Goal: Task Accomplishment & Management: Use online tool/utility

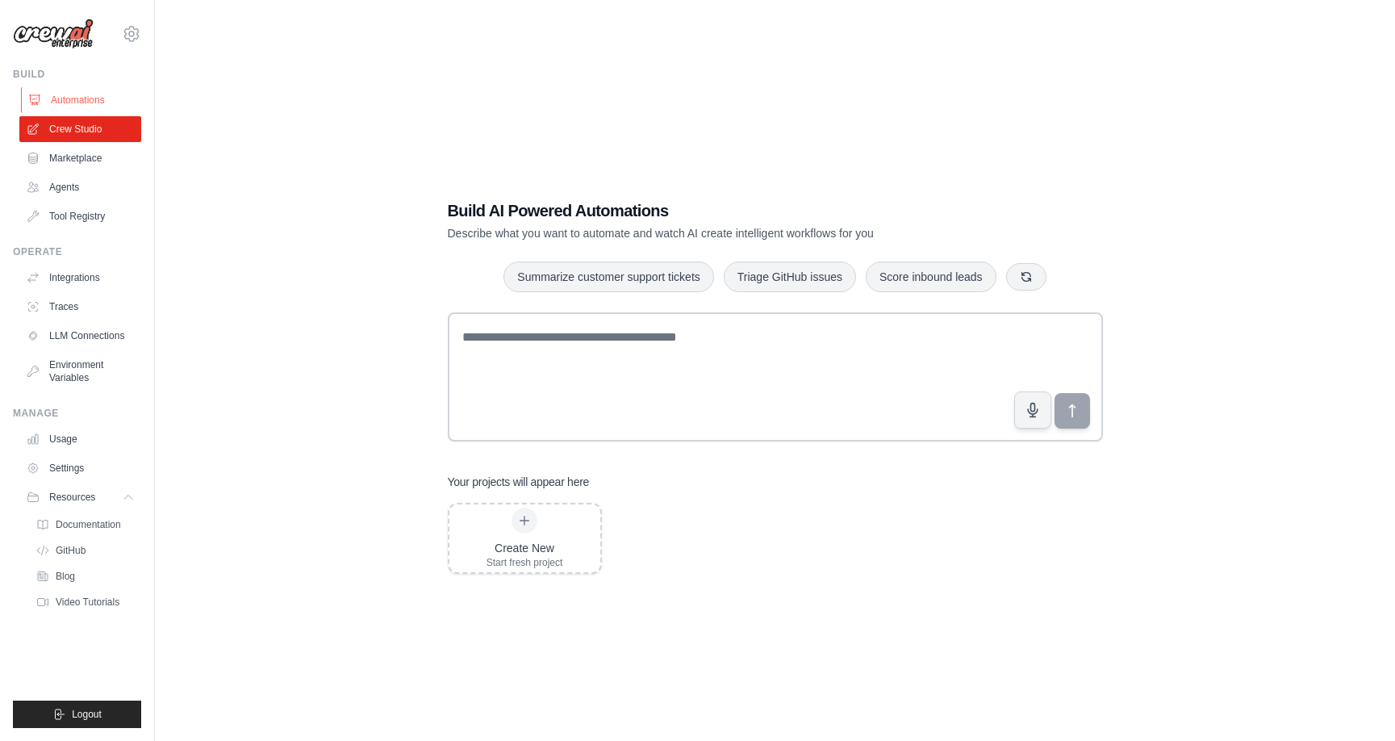
click at [82, 93] on link "Automations" at bounding box center [82, 100] width 122 height 26
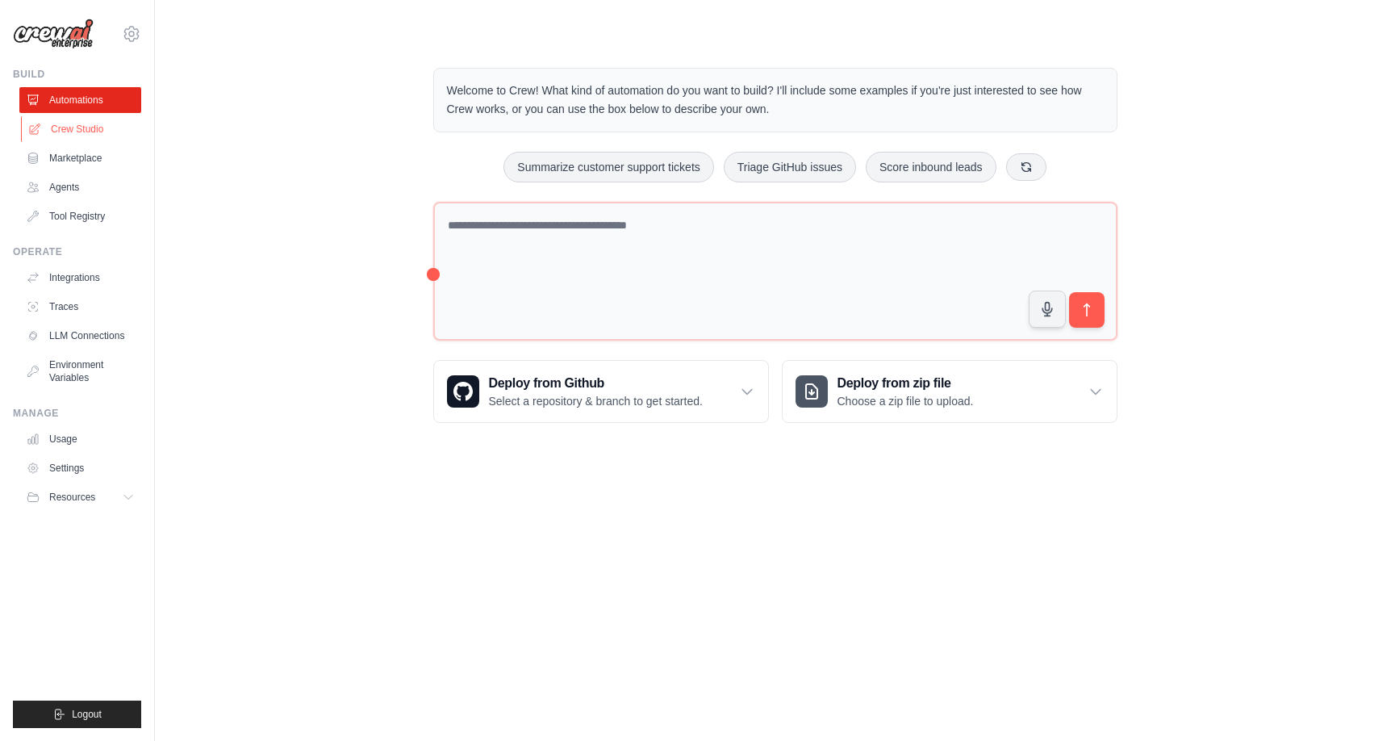
click at [81, 125] on link "Crew Studio" at bounding box center [82, 129] width 122 height 26
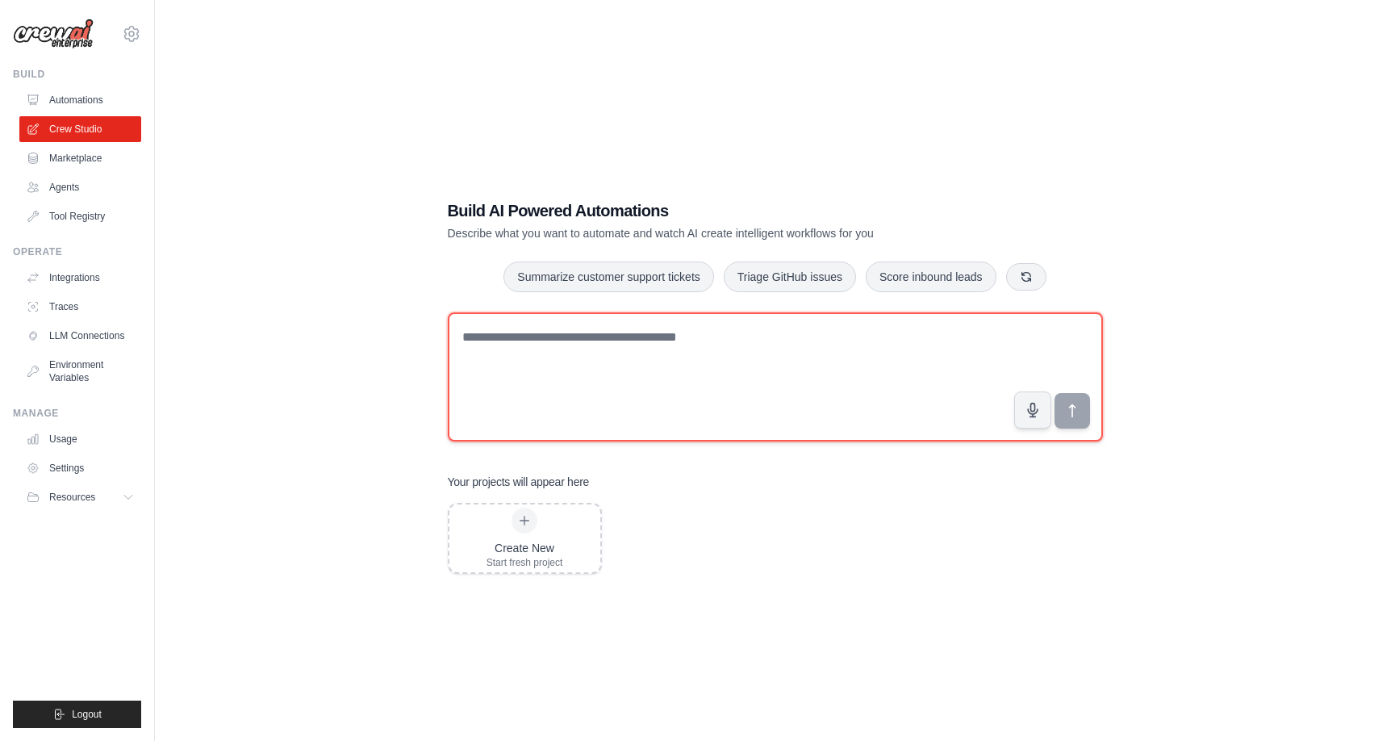
click at [510, 351] on textarea at bounding box center [775, 376] width 655 height 129
paste textarea "**********"
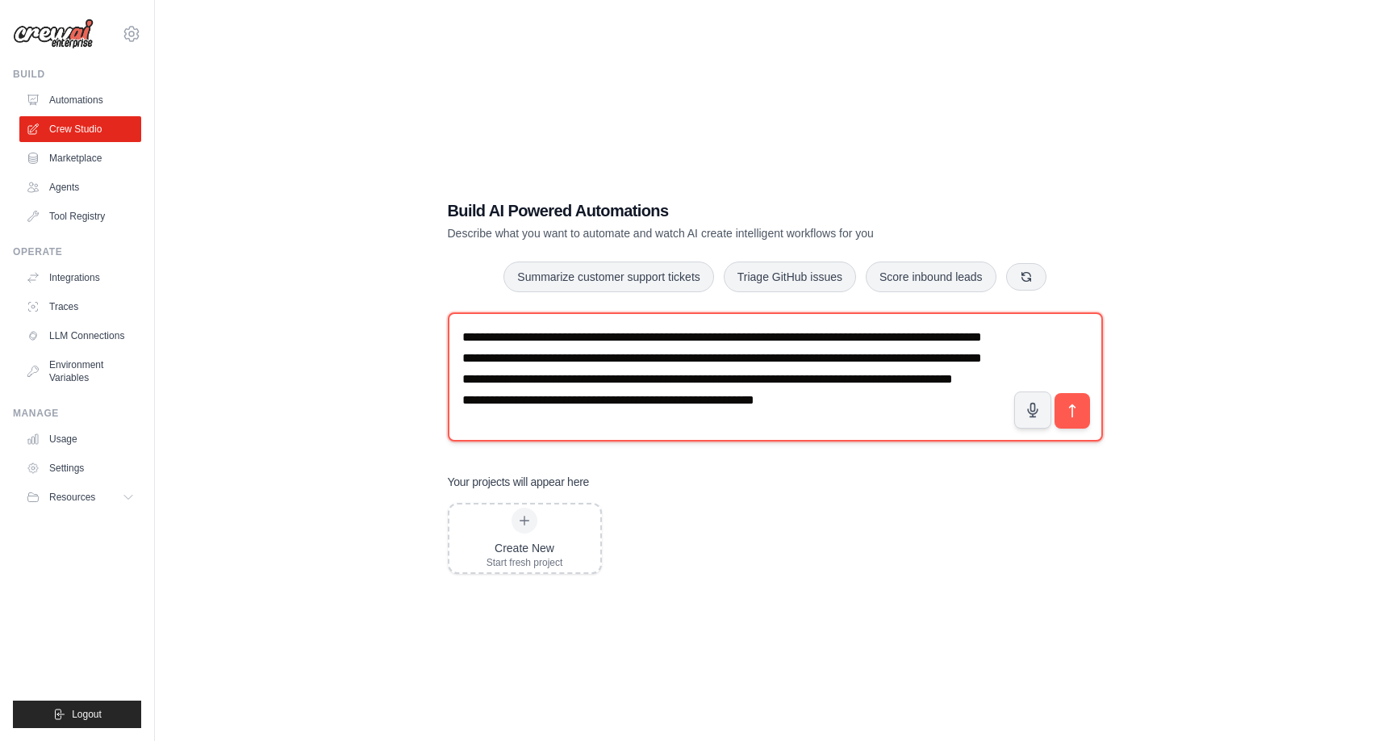
click at [461, 378] on textarea "**********" at bounding box center [775, 376] width 655 height 129
click at [464, 399] on textarea "**********" at bounding box center [775, 376] width 655 height 129
click at [463, 424] on textarea "**********" at bounding box center [775, 376] width 655 height 129
type textarea "**********"
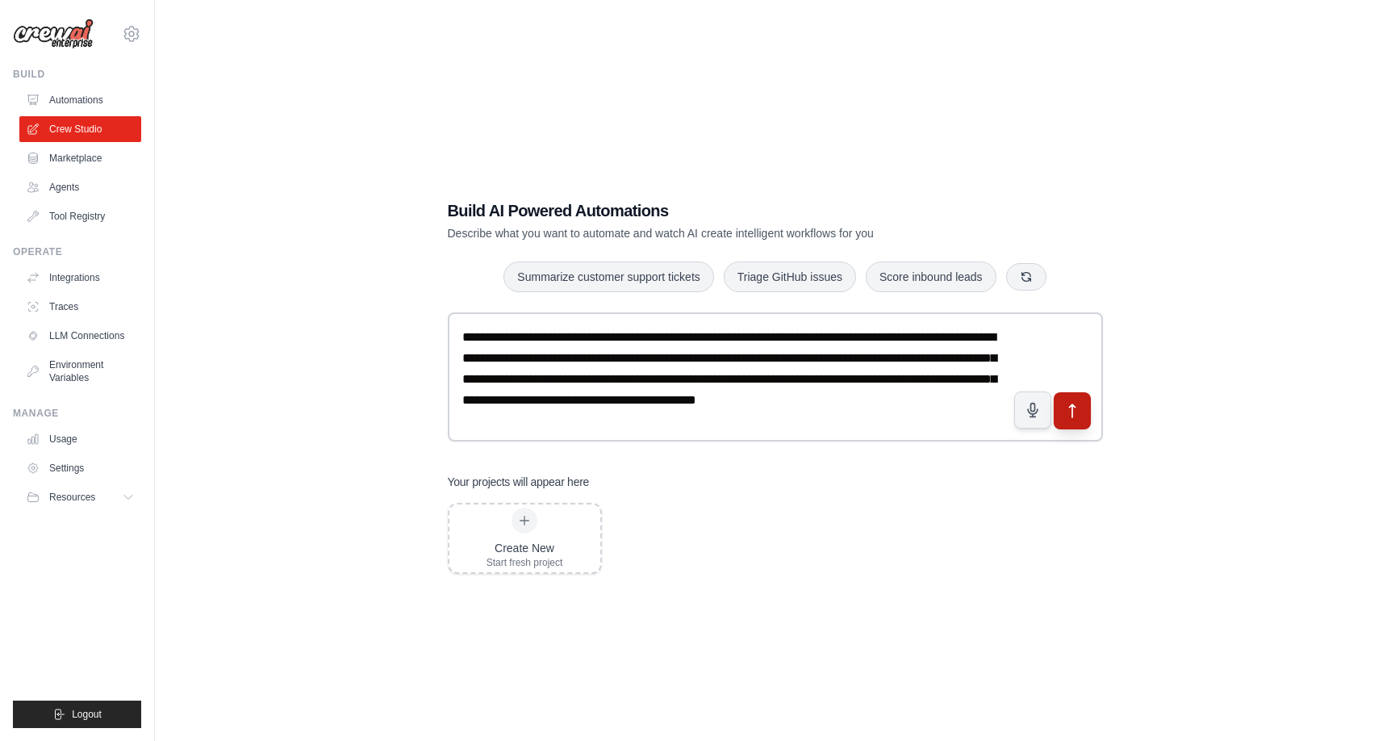
click at [1078, 407] on icon "submit" at bounding box center [1071, 411] width 17 height 17
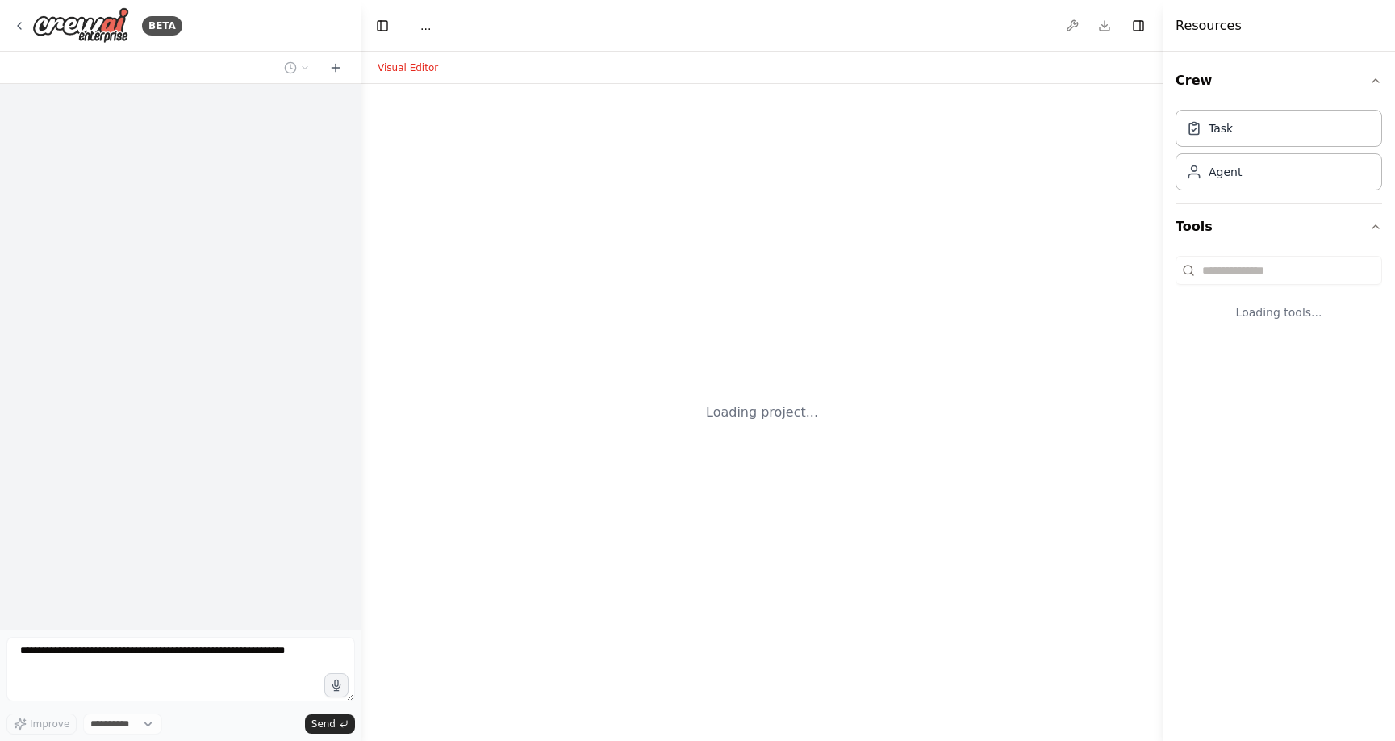
select select "****"
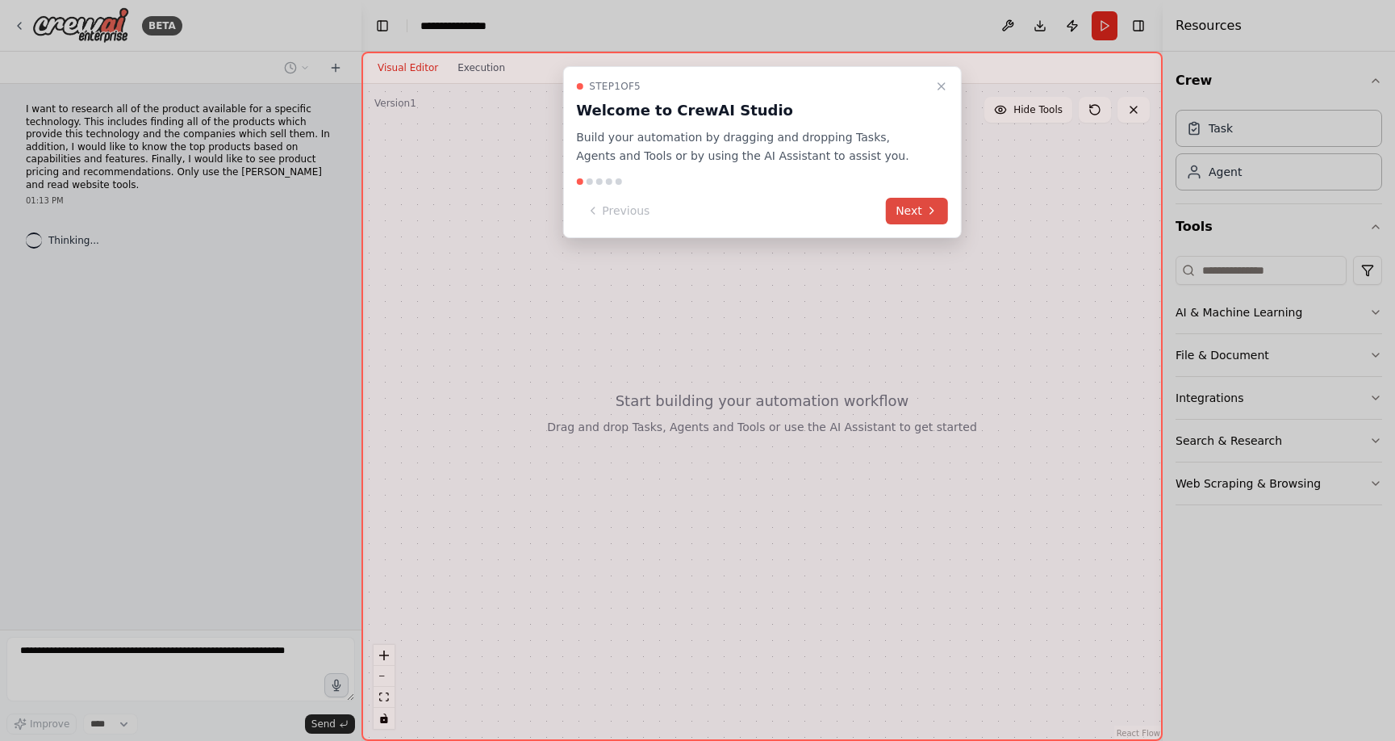
click at [907, 210] on button "Next" at bounding box center [917, 211] width 62 height 27
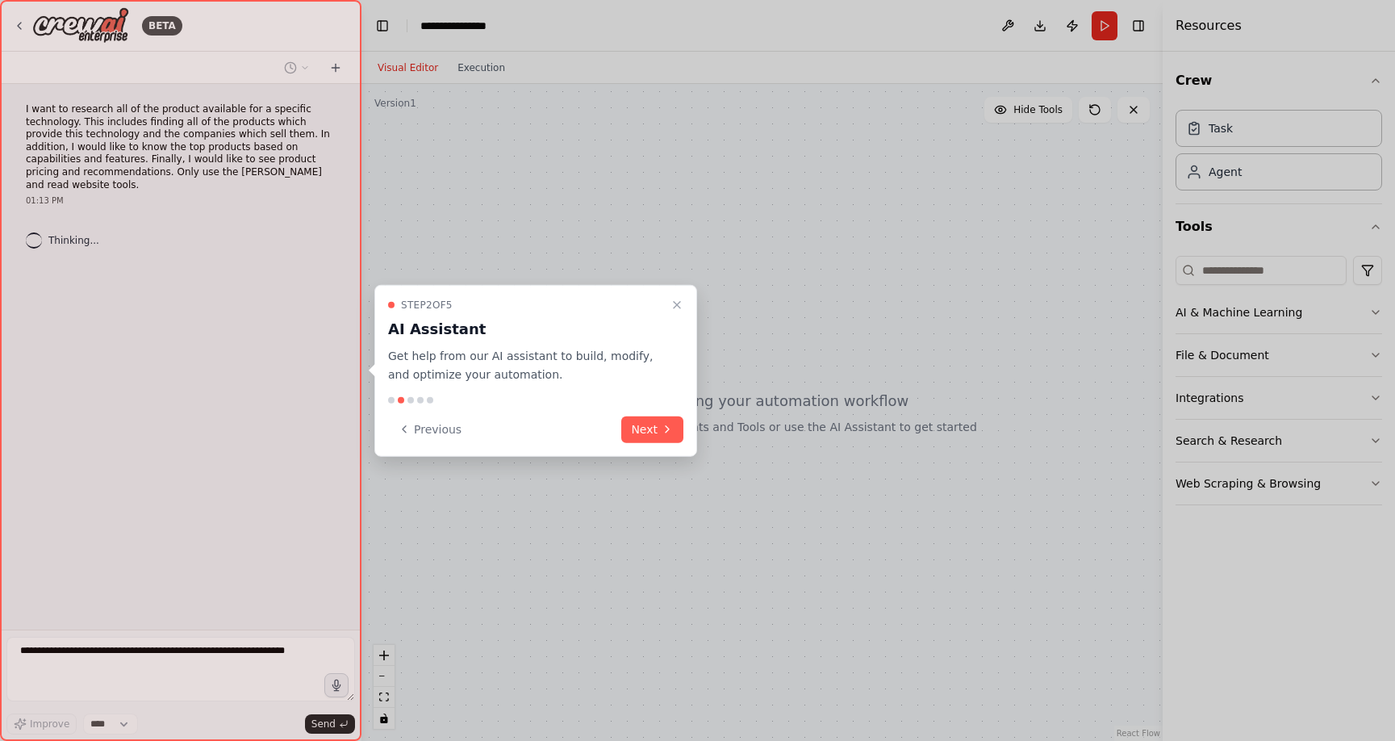
click at [673, 429] on icon at bounding box center [667, 429] width 13 height 13
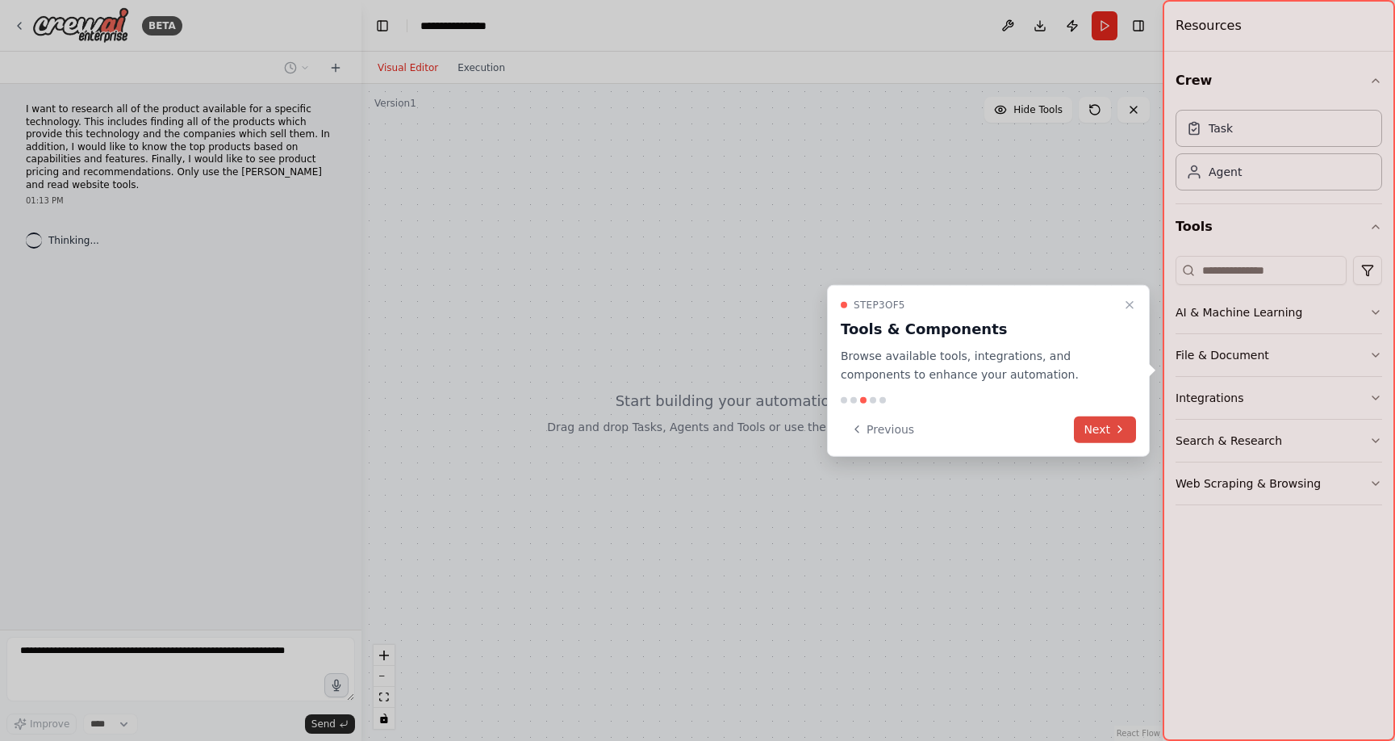
click at [1109, 431] on button "Next" at bounding box center [1105, 429] width 62 height 27
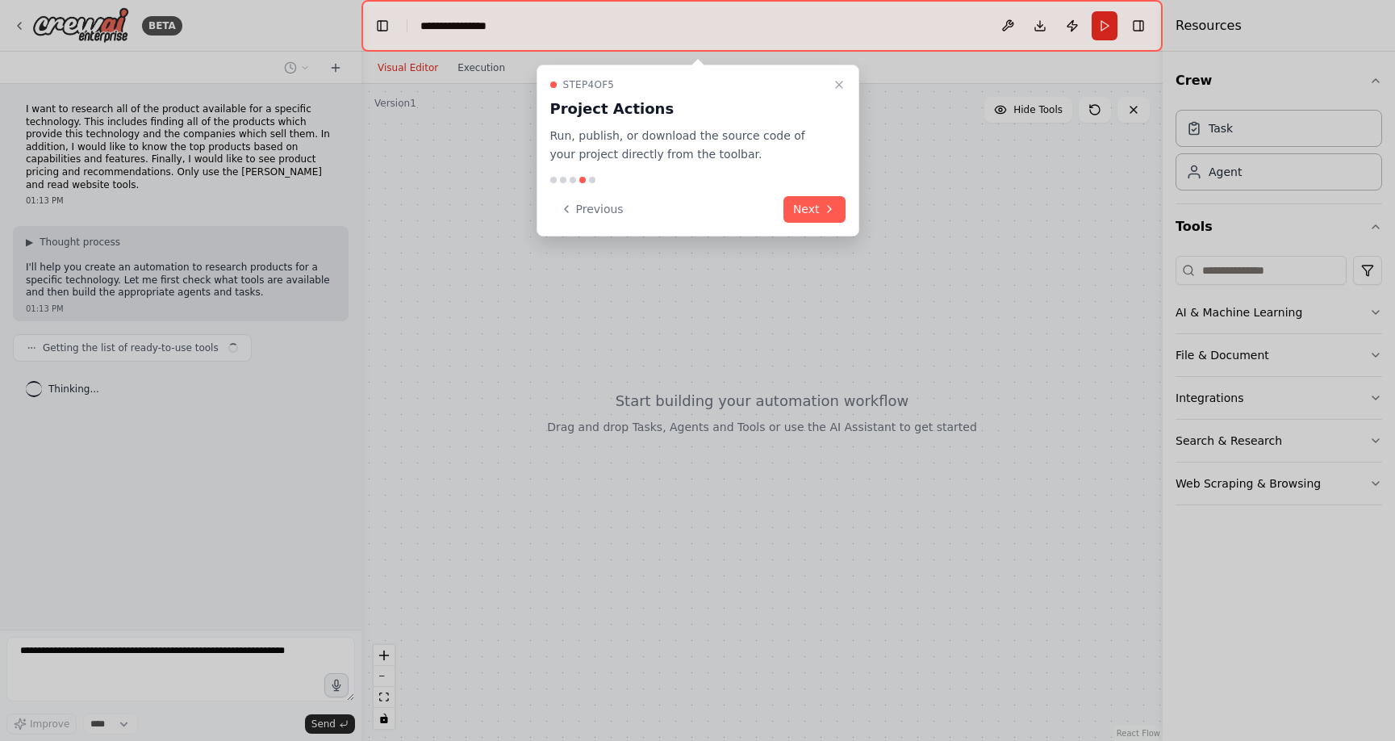
click at [802, 205] on button "Next" at bounding box center [814, 209] width 62 height 27
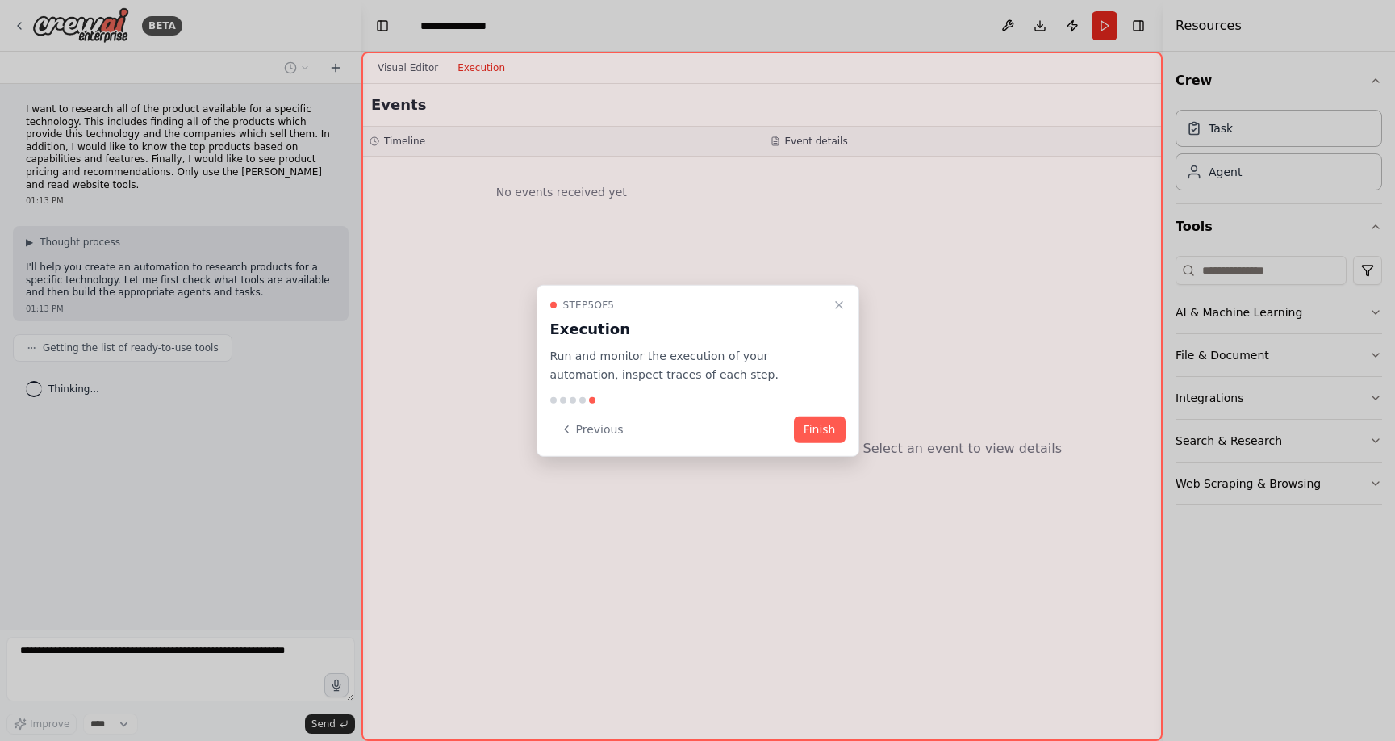
click at [817, 426] on button "Finish" at bounding box center [820, 429] width 52 height 27
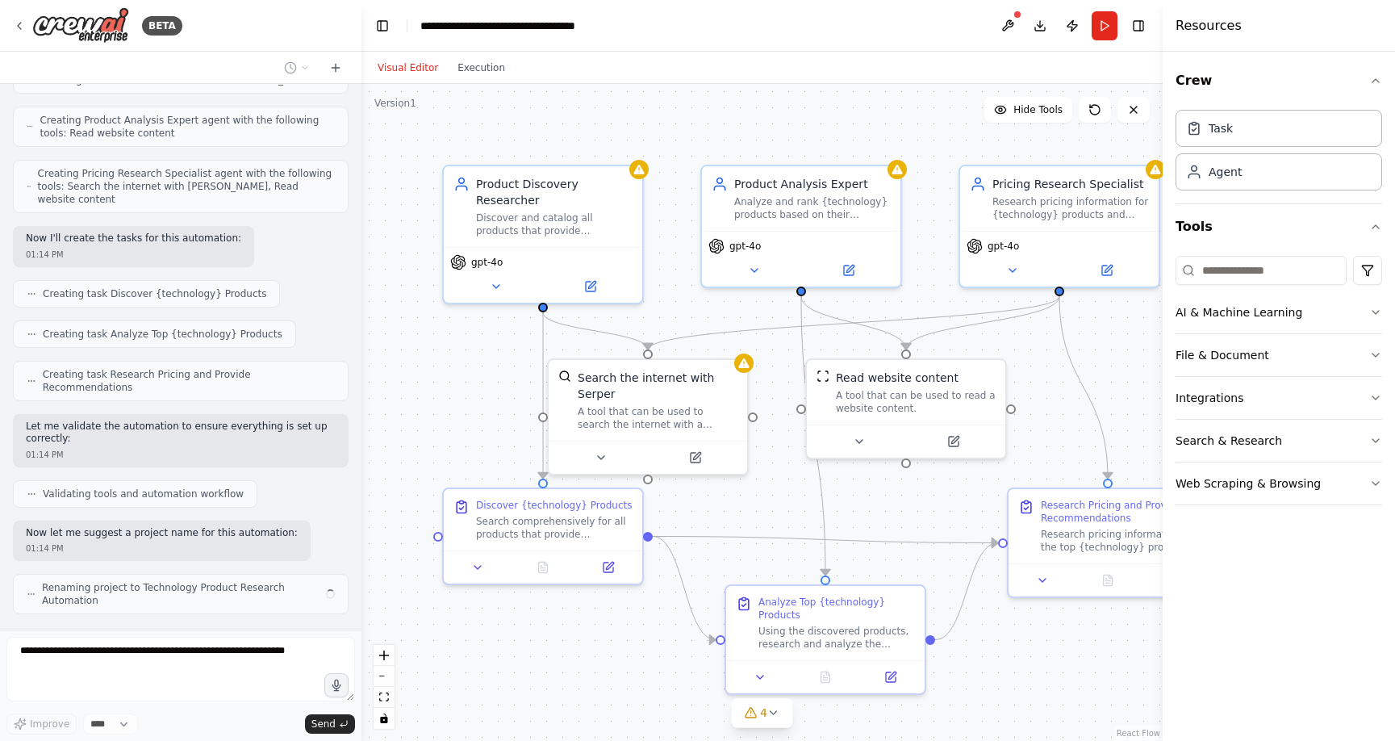
scroll to position [494, 0]
click at [1070, 649] on div ".deletable-edge-delete-btn { width: 20px; height: 20px; border: 0px solid #ffff…" at bounding box center [761, 412] width 801 height 657
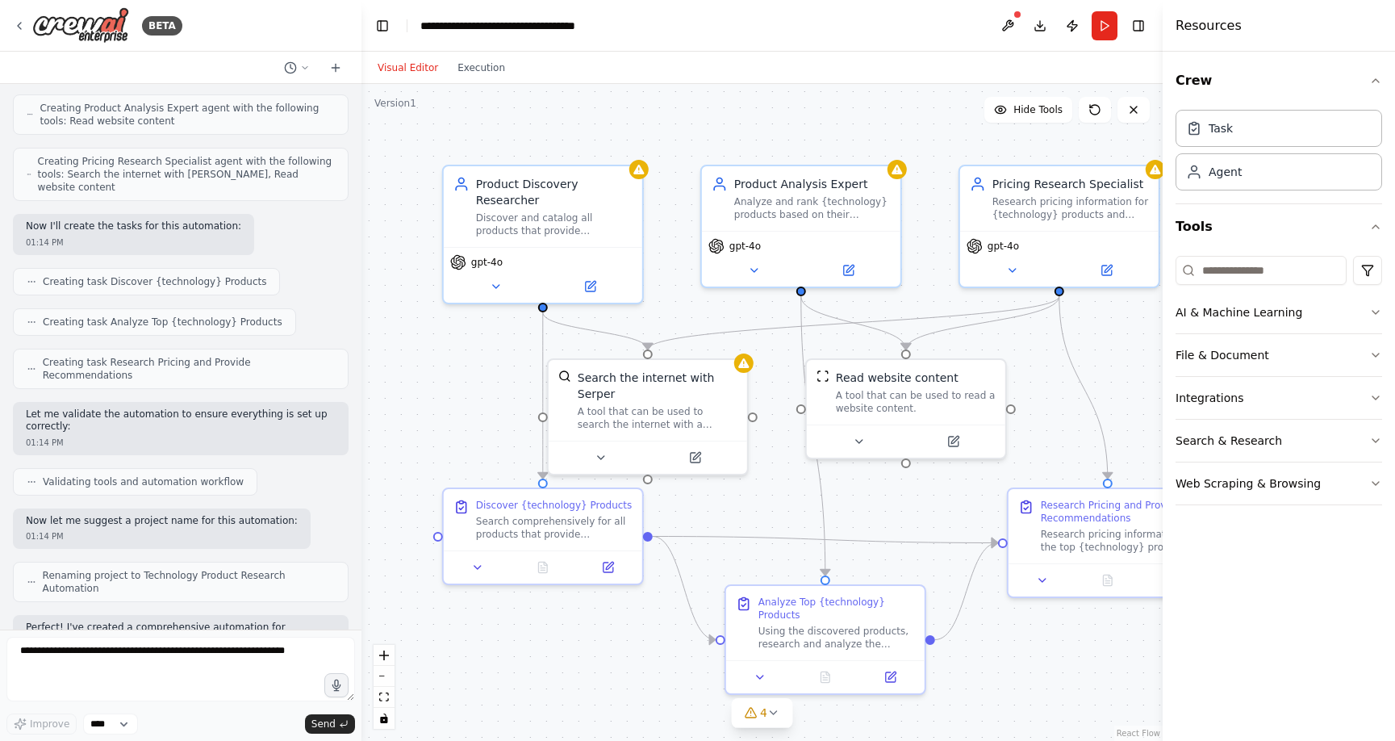
click at [1070, 649] on div ".deletable-edge-delete-btn { width: 20px; height: 20px; border: 0px solid #ffff…" at bounding box center [761, 412] width 801 height 657
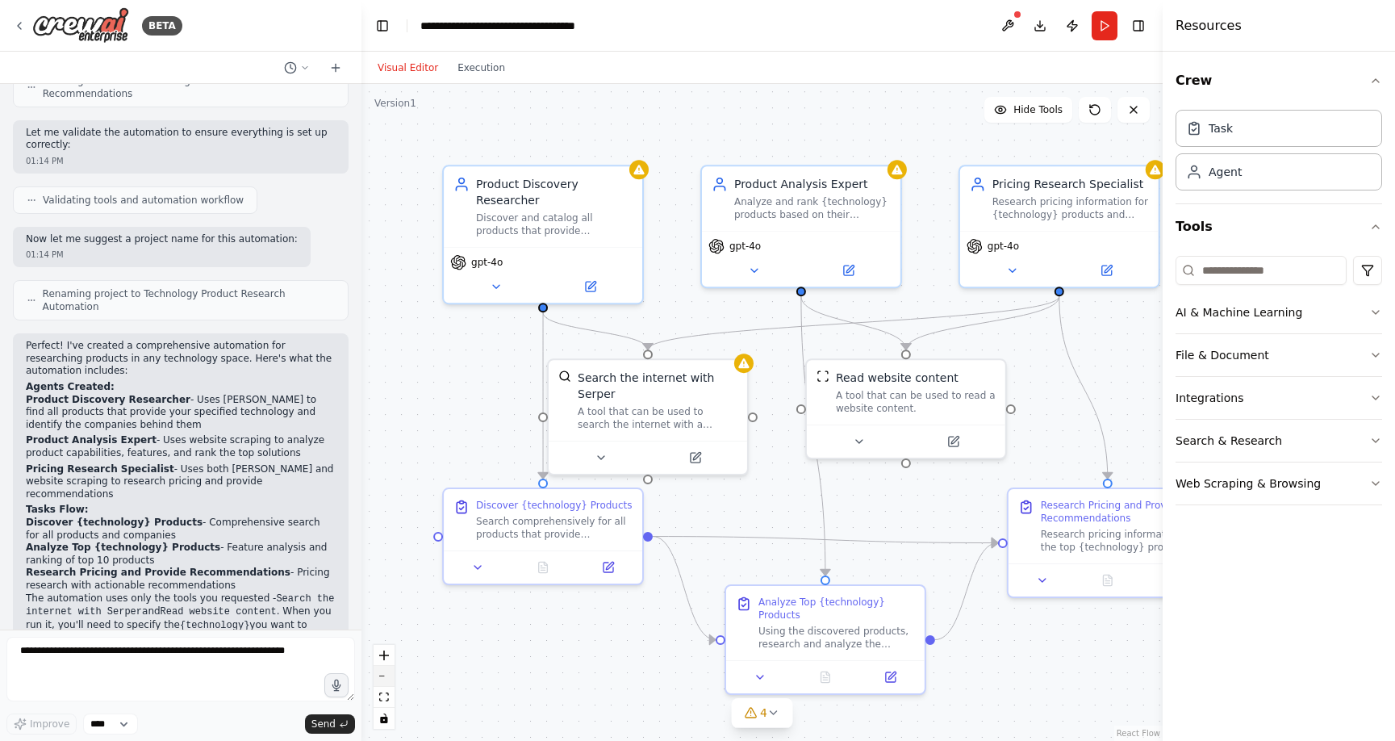
click at [382, 680] on button "zoom out" at bounding box center [384, 676] width 21 height 21
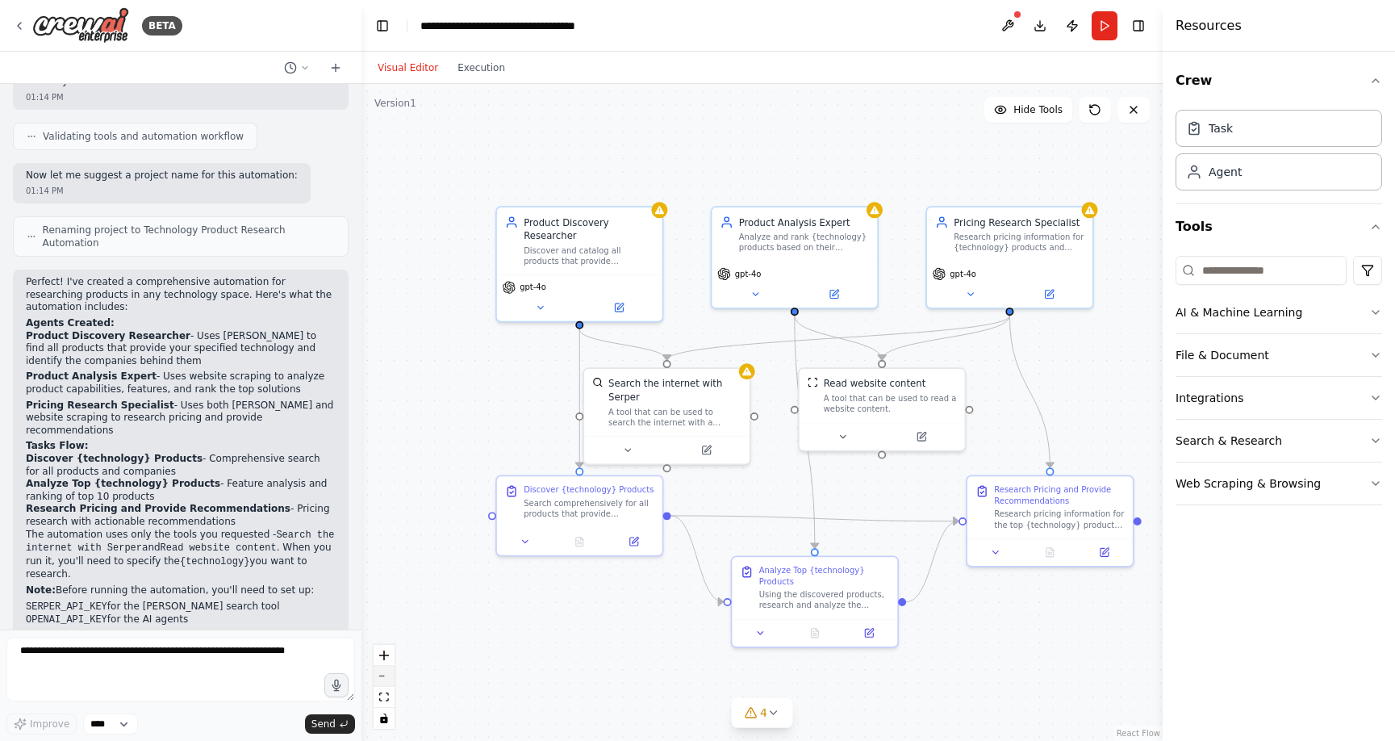
scroll to position [877, 0]
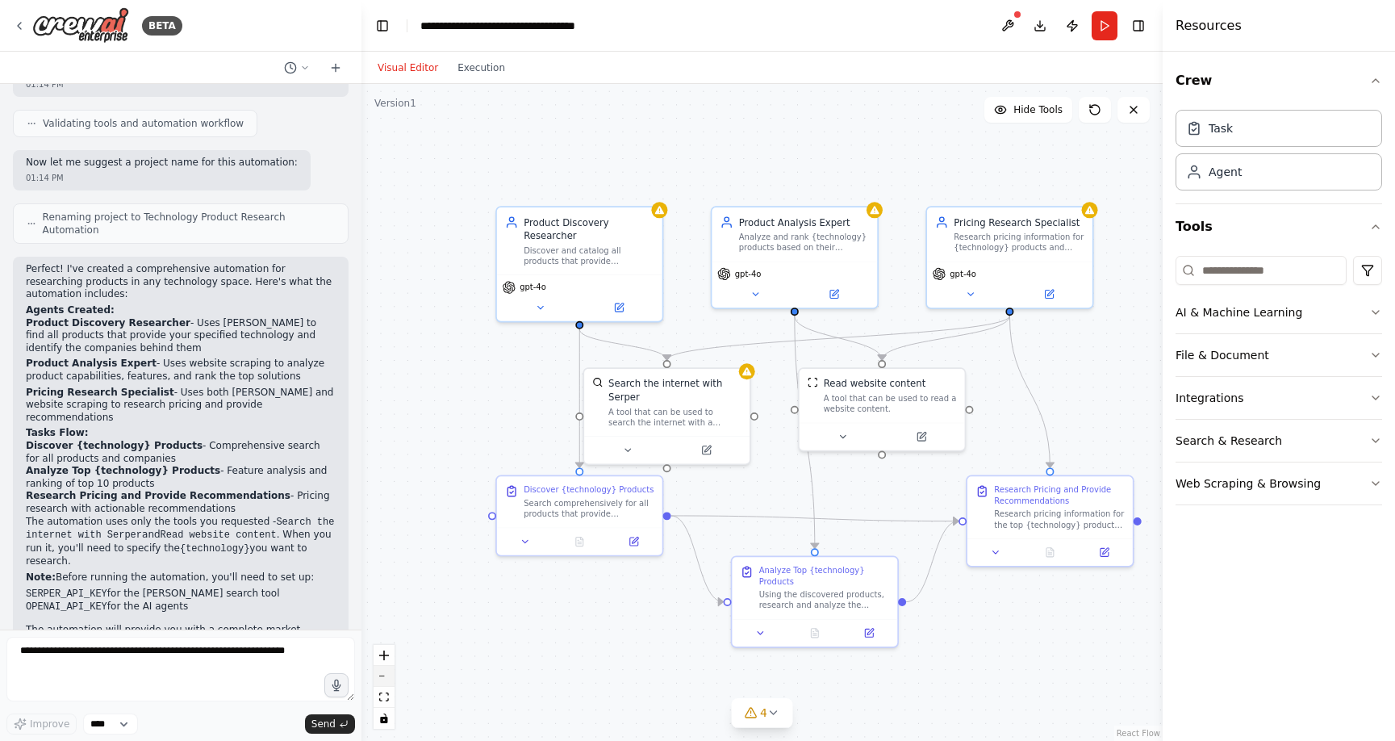
click at [385, 678] on button "zoom out" at bounding box center [384, 676] width 21 height 21
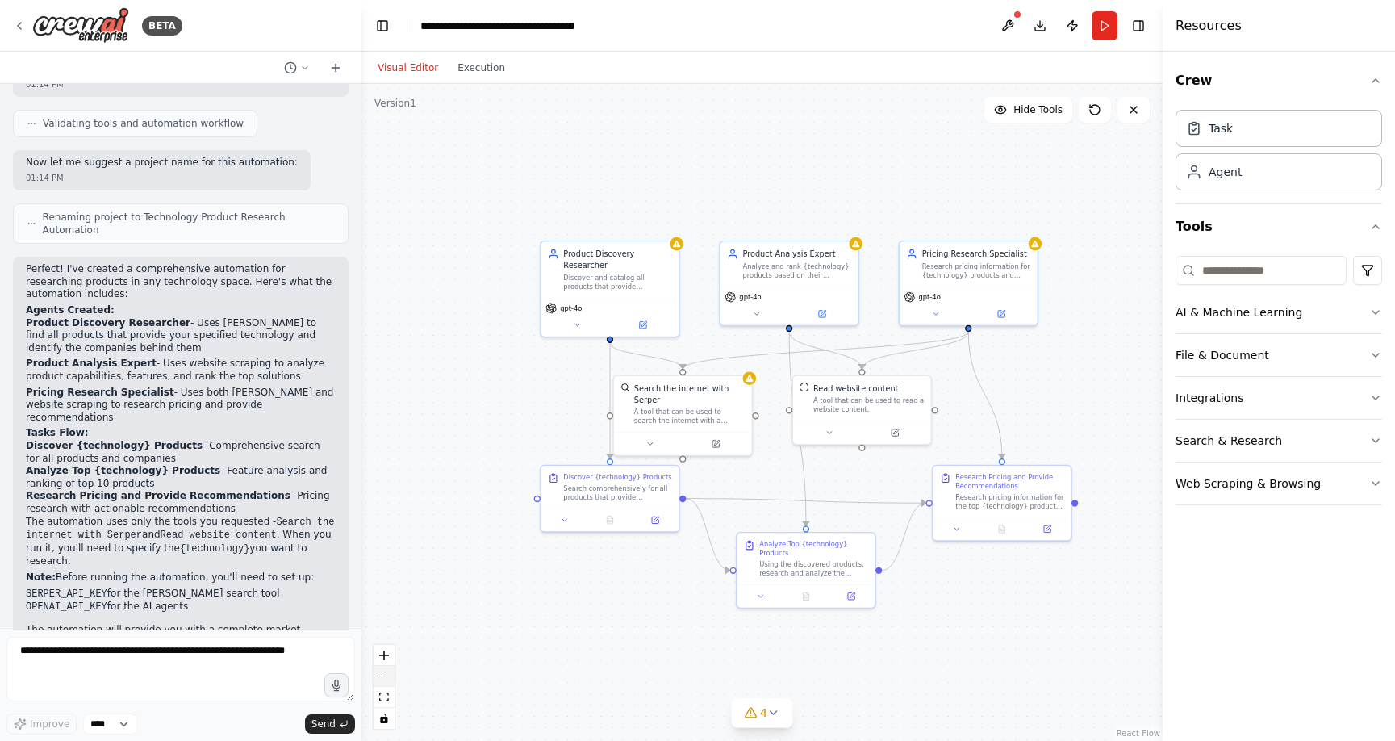
click at [385, 678] on button "zoom out" at bounding box center [384, 676] width 21 height 21
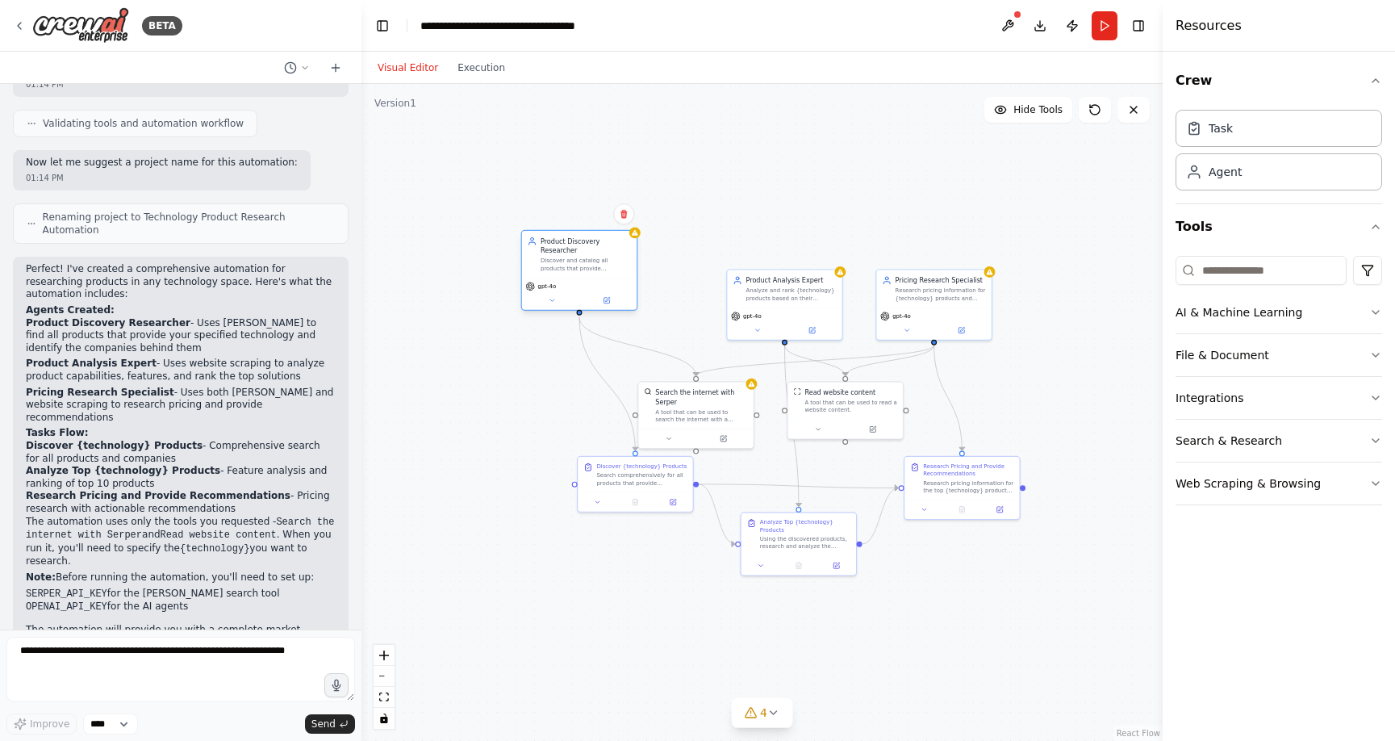
drag, startPoint x: 624, startPoint y: 285, endPoint x: 567, endPoint y: 257, distance: 63.9
click at [567, 251] on div "Product Discovery Researcher" at bounding box center [586, 245] width 90 height 19
drag, startPoint x: 566, startPoint y: 469, endPoint x: 547, endPoint y: 469, distance: 18.6
click at [547, 470] on div "Search comprehensively for all products that provide {technology}. Find both es…" at bounding box center [576, 477] width 90 height 15
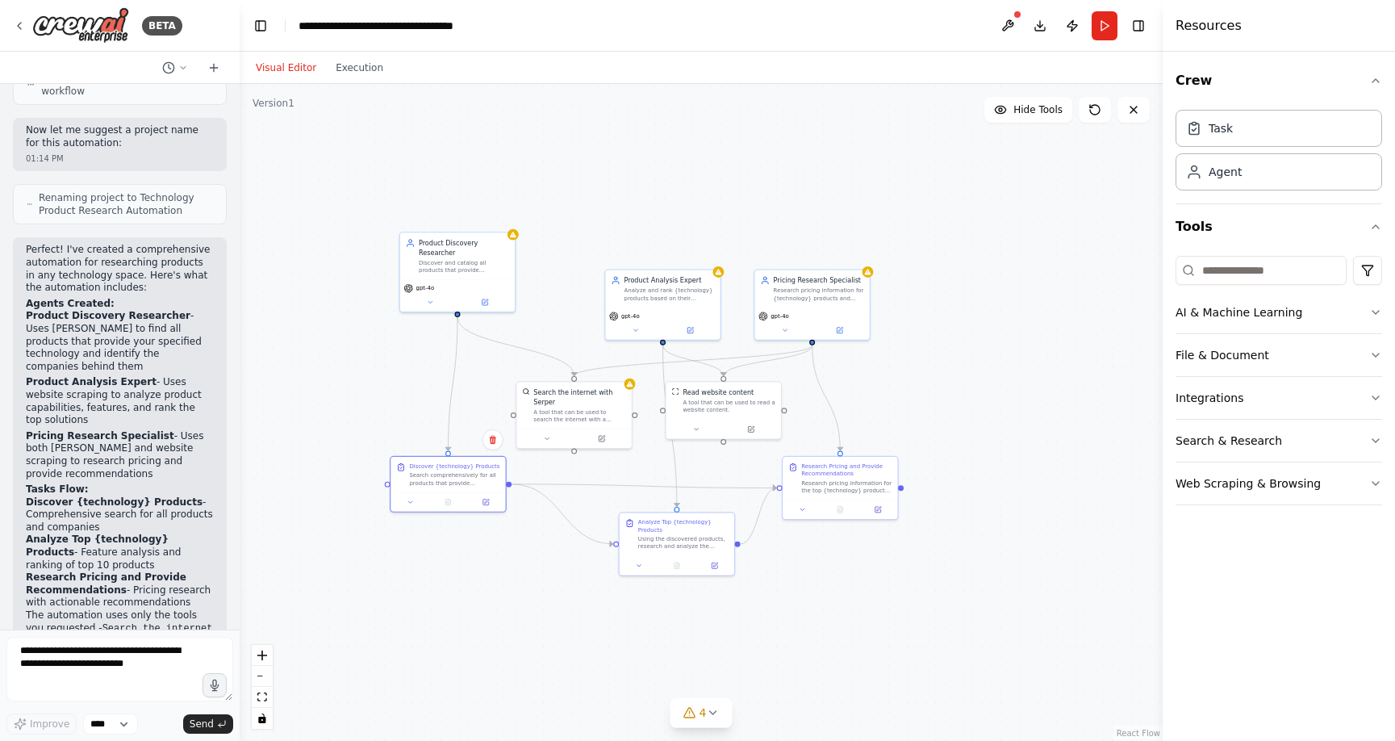
scroll to position [1075, 0]
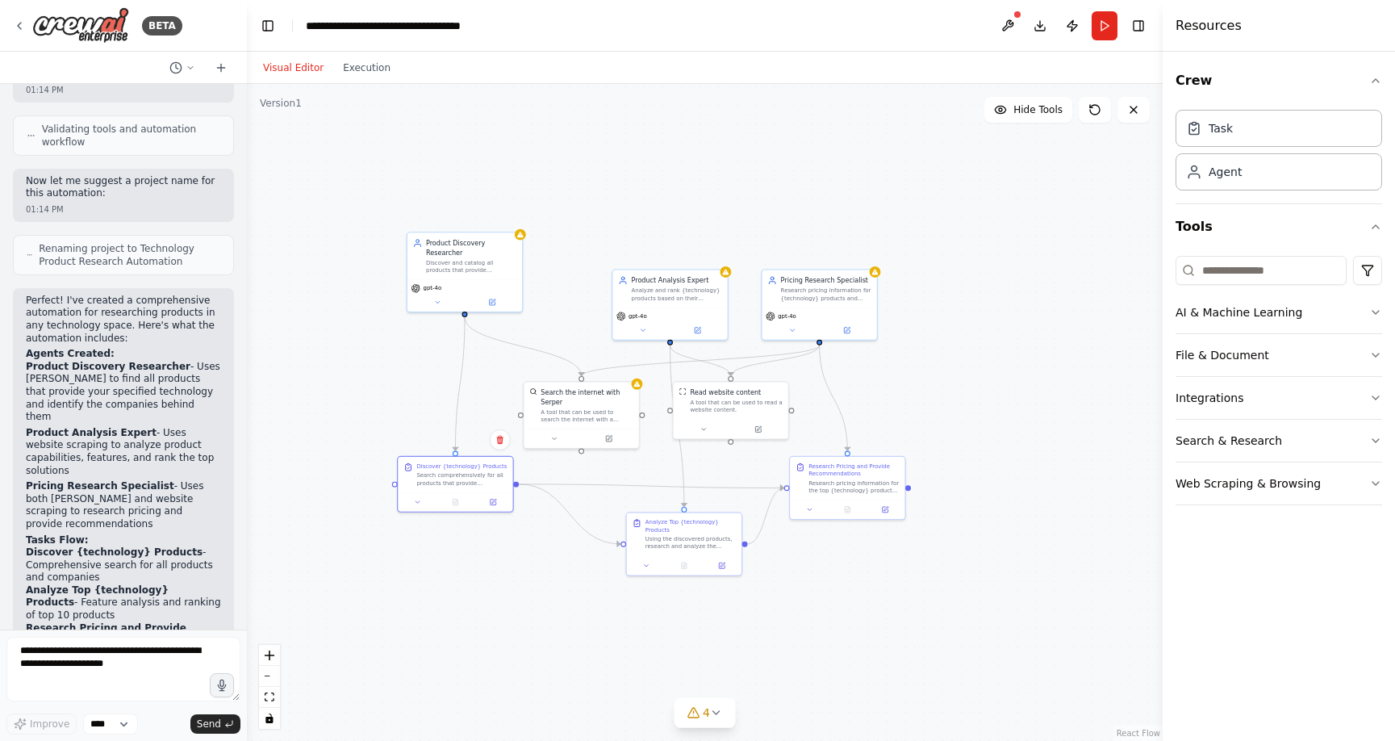
drag, startPoint x: 361, startPoint y: 465, endPoint x: 247, endPoint y: 456, distance: 114.1
click at [247, 456] on div "BETA I want to research all of the product available for a specific technology.…" at bounding box center [697, 370] width 1395 height 741
drag, startPoint x: 660, startPoint y: 299, endPoint x: 655, endPoint y: 274, distance: 26.3
click at [654, 273] on div "Product Analysis Expert Analyze and rank {technology} products based on their c…" at bounding box center [660, 258] width 115 height 37
drag, startPoint x: 783, startPoint y: 290, endPoint x: 829, endPoint y: 266, distance: 51.6
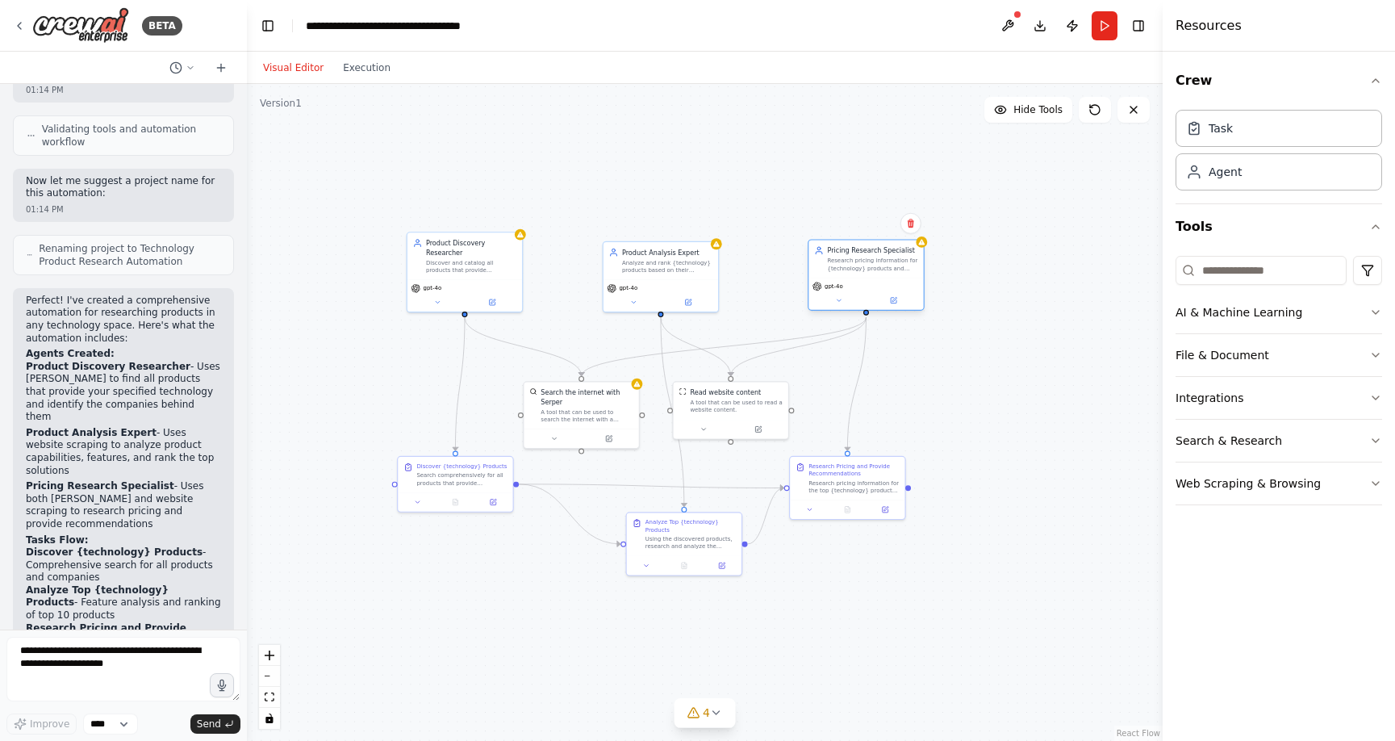
click at [829, 266] on div "Research pricing information for {technology} products and provide recommendati…" at bounding box center [872, 264] width 90 height 15
click at [1104, 27] on button "Run" at bounding box center [1105, 25] width 26 height 29
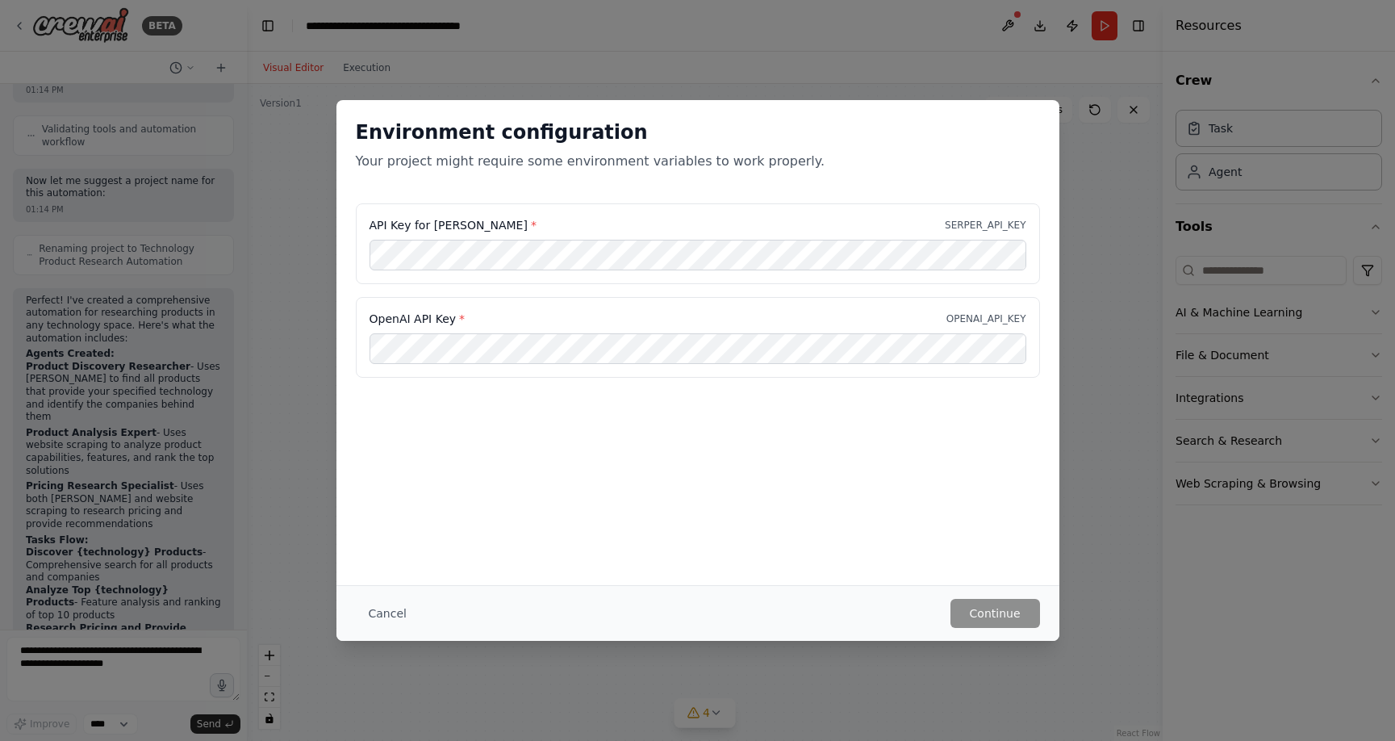
click at [382, 612] on button "Cancel" at bounding box center [388, 613] width 64 height 29
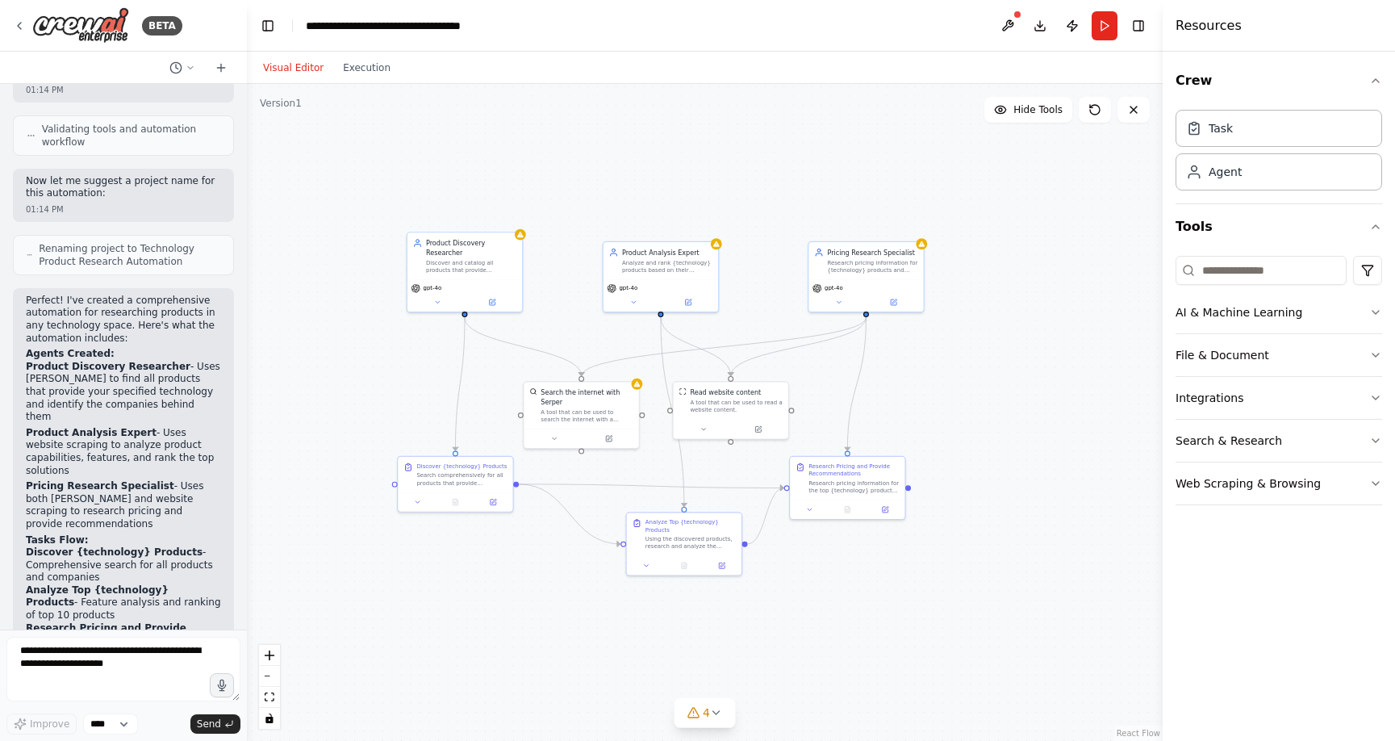
click at [1041, 63] on div "Visual Editor Execution" at bounding box center [705, 68] width 916 height 32
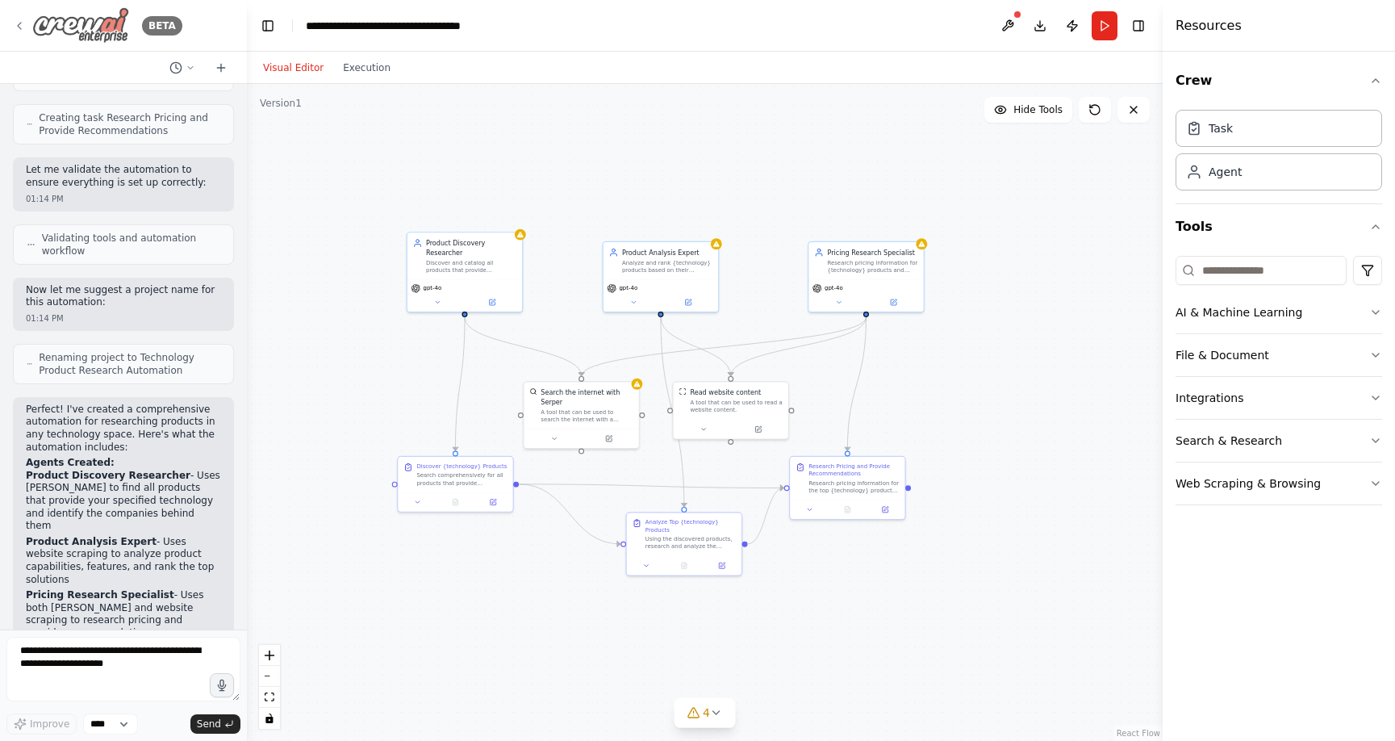
scroll to position [958, 0]
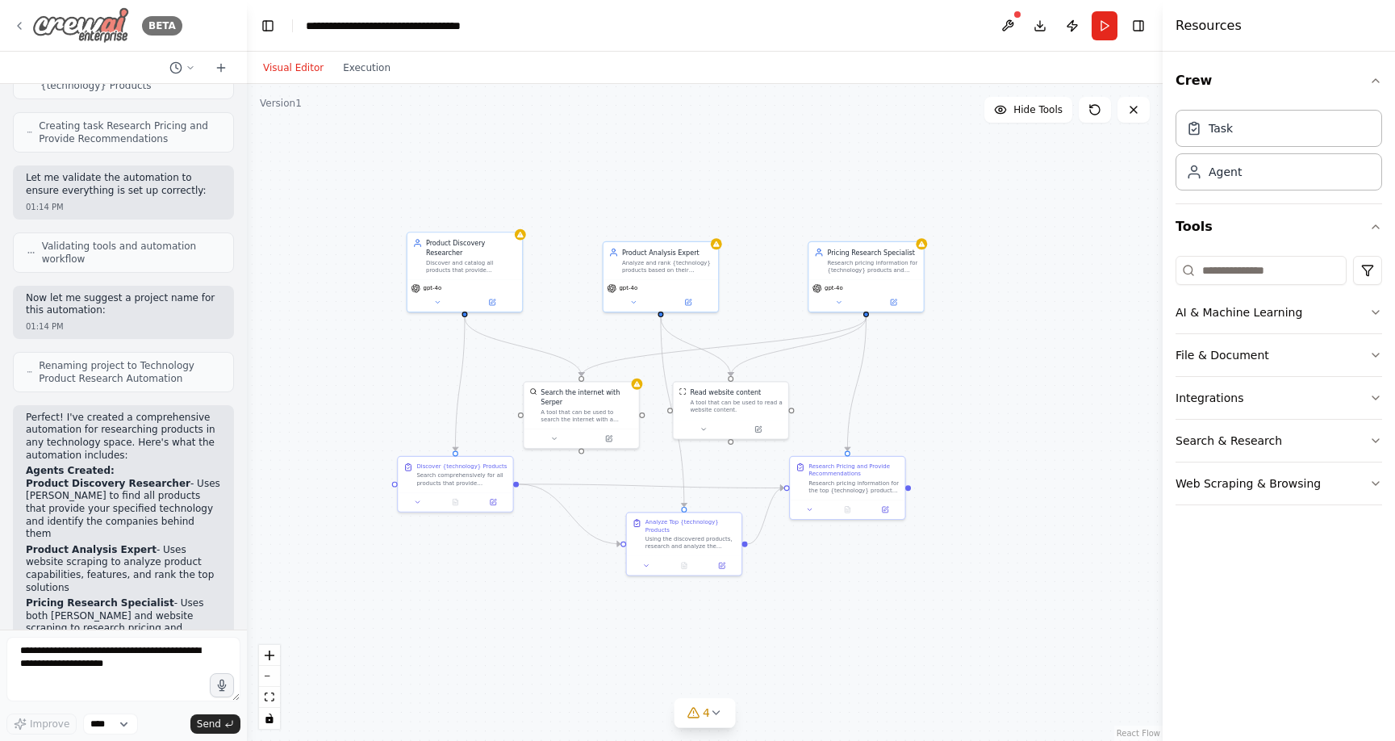
click at [21, 23] on icon at bounding box center [19, 26] width 3 height 6
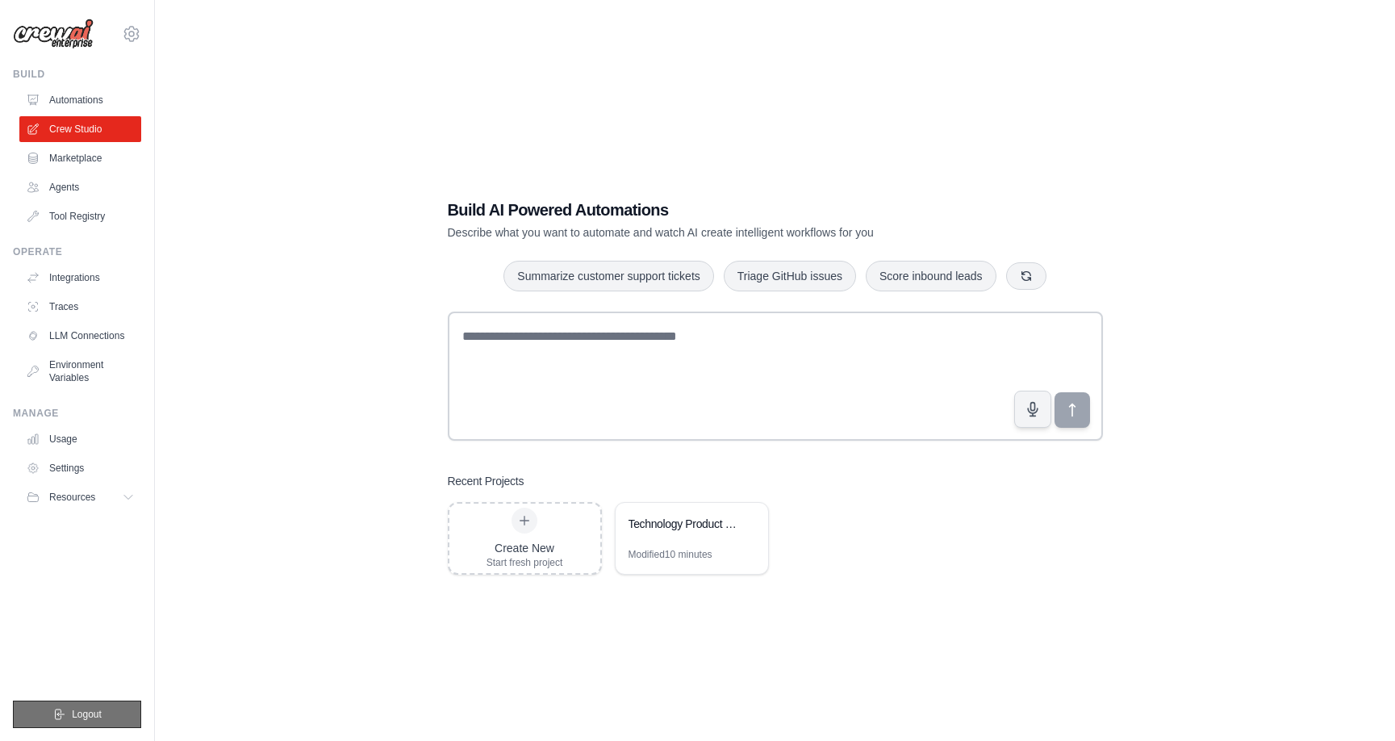
click at [98, 709] on span "Logout" at bounding box center [87, 714] width 30 height 13
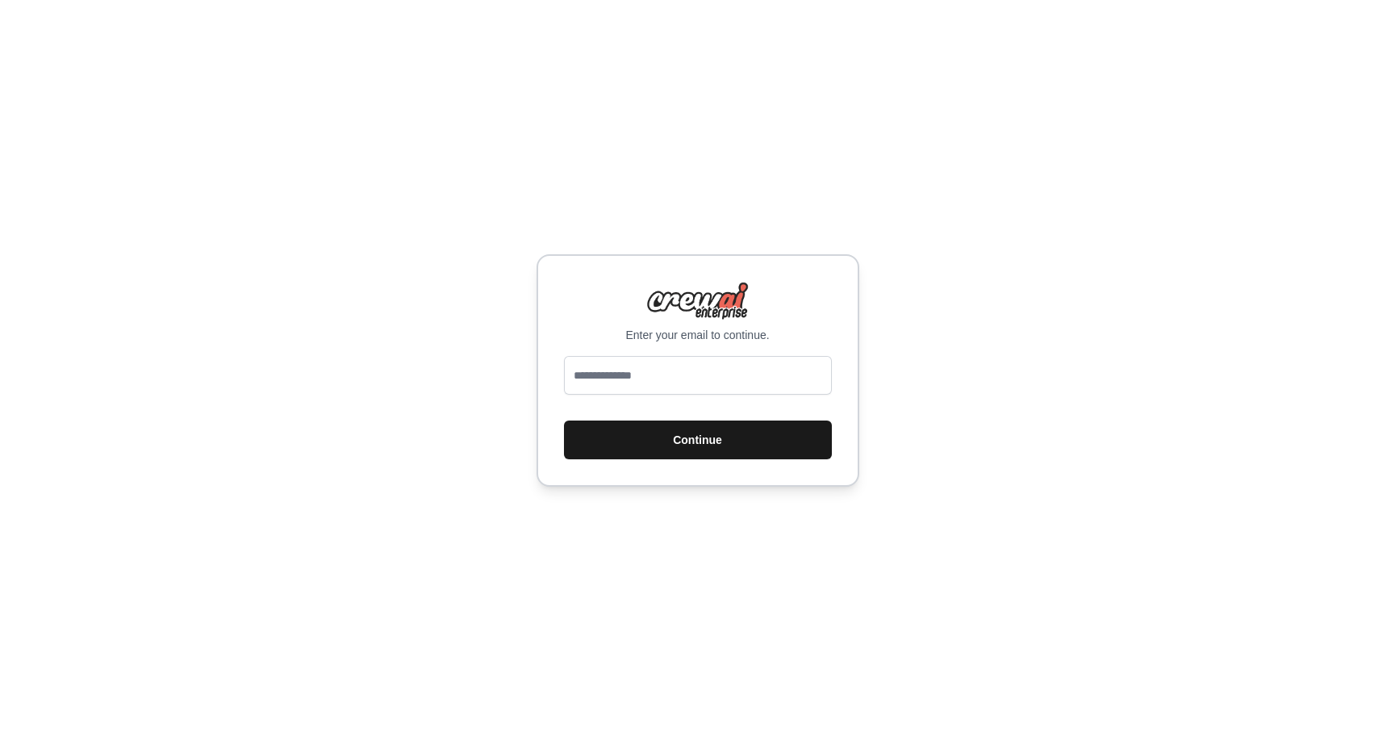
click at [644, 430] on button "Continue" at bounding box center [698, 439] width 268 height 39
drag, startPoint x: 737, startPoint y: 336, endPoint x: 722, endPoint y: 328, distance: 17.0
click at [737, 335] on p "Enter your email to continue." at bounding box center [698, 335] width 268 height 16
click at [717, 312] on img at bounding box center [697, 301] width 103 height 39
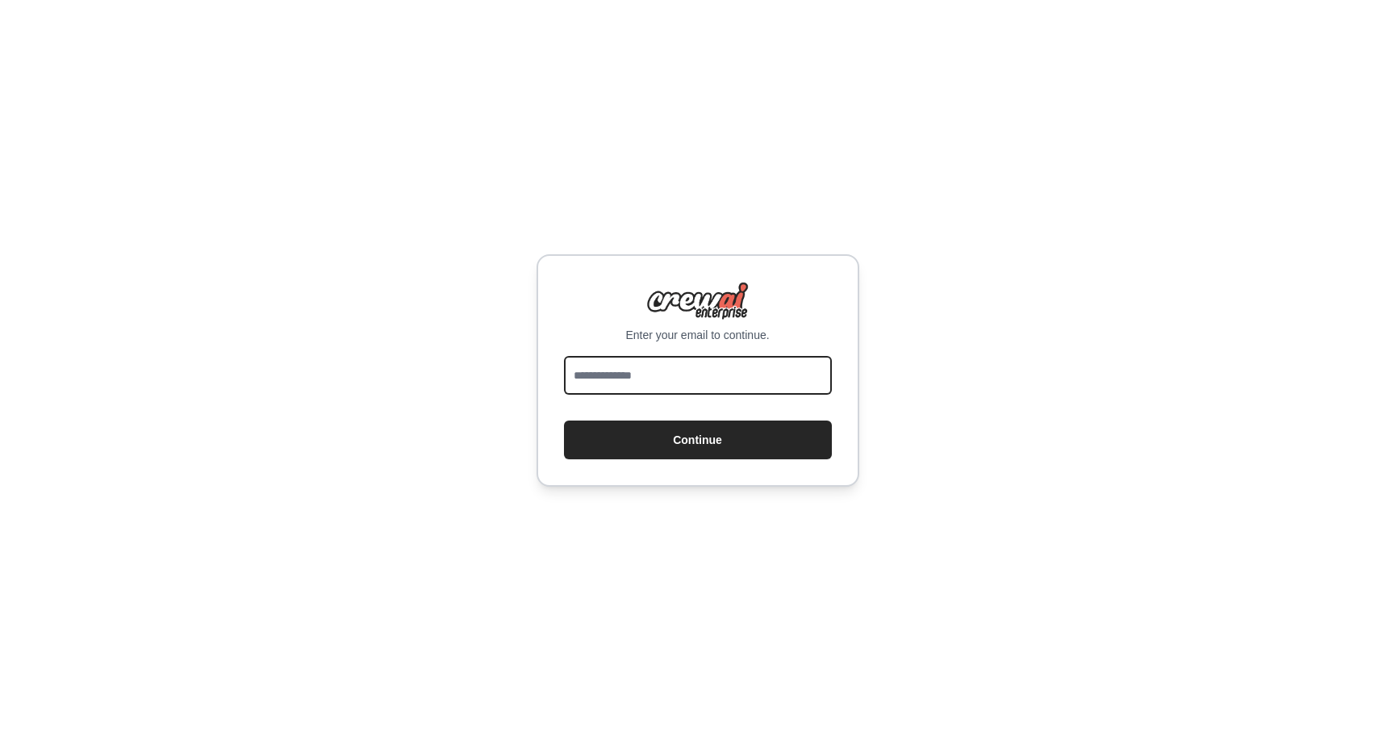
click at [654, 386] on input "email" at bounding box center [698, 375] width 268 height 39
click at [652, 374] on input "email" at bounding box center [698, 375] width 268 height 39
type input "**********"
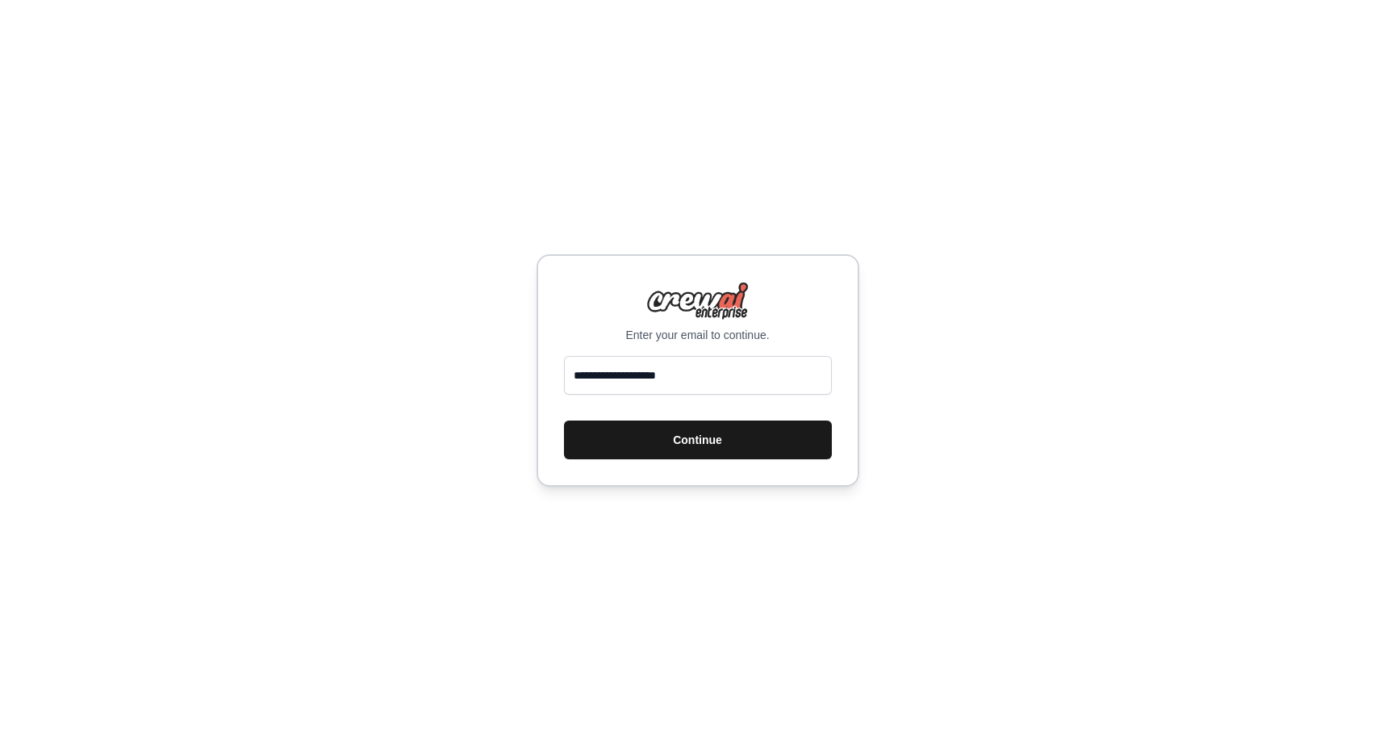
click at [637, 441] on button "Continue" at bounding box center [698, 439] width 268 height 39
